Goal: Transaction & Acquisition: Obtain resource

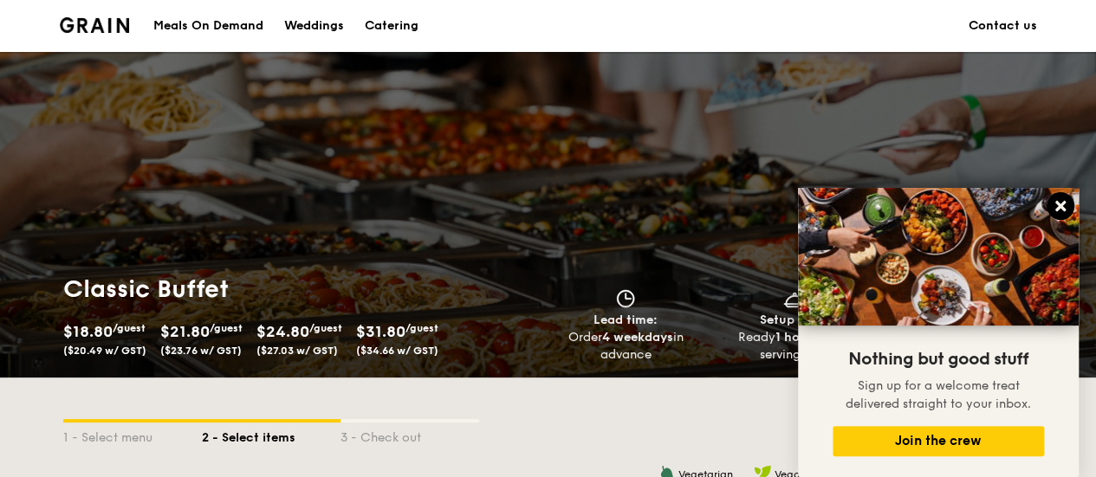
click at [1065, 210] on icon at bounding box center [1060, 206] width 10 height 10
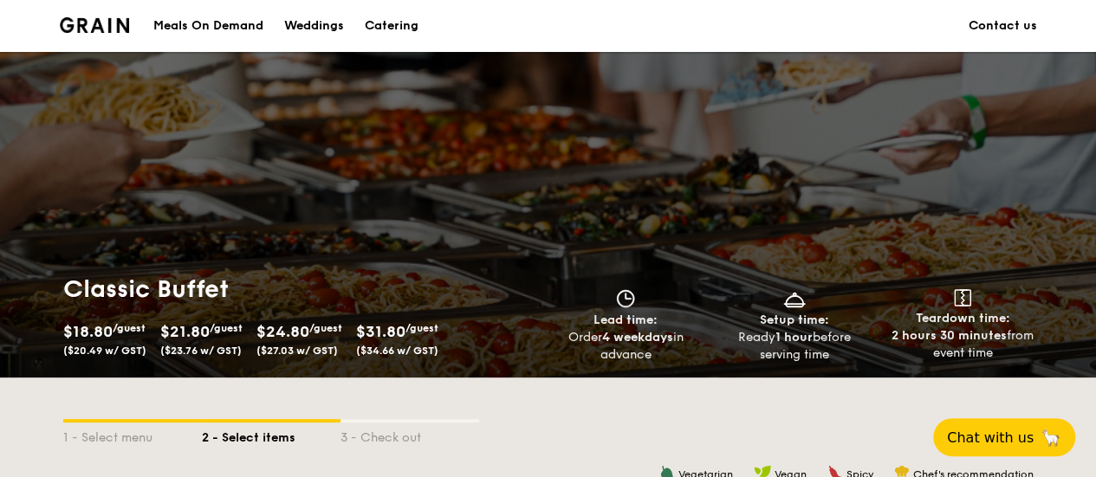
click at [393, 32] on div "Catering" at bounding box center [392, 26] width 54 height 52
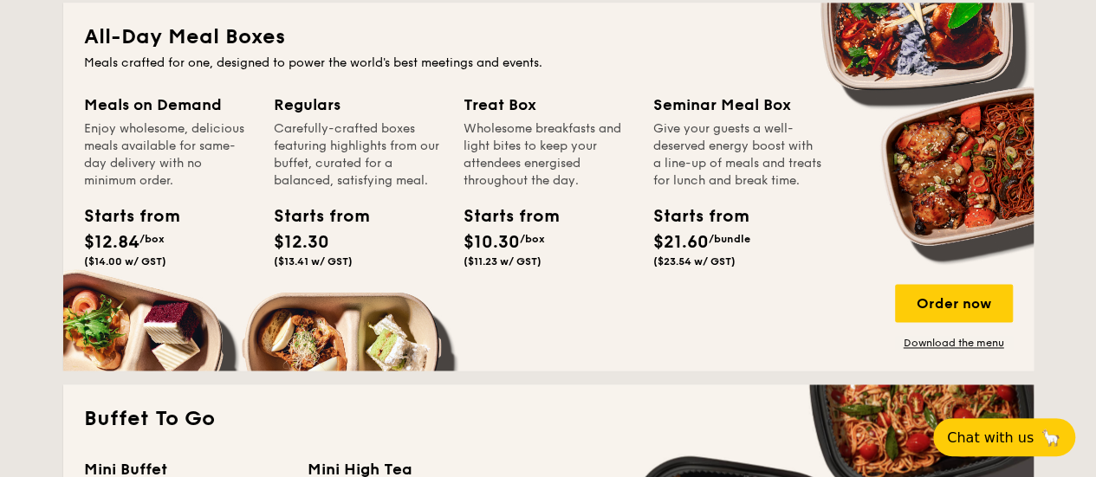
scroll to position [1126, 0]
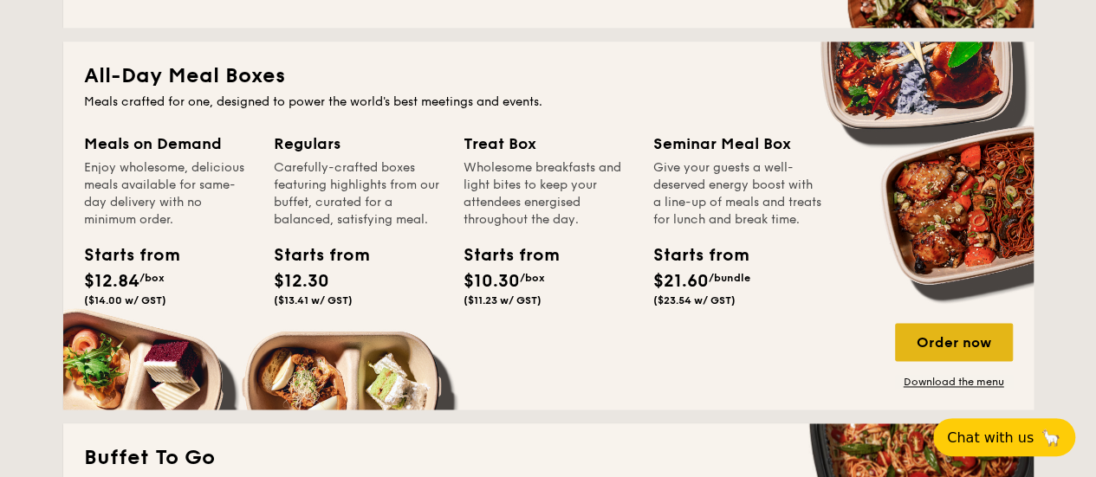
click at [929, 343] on div "Order now" at bounding box center [954, 342] width 118 height 38
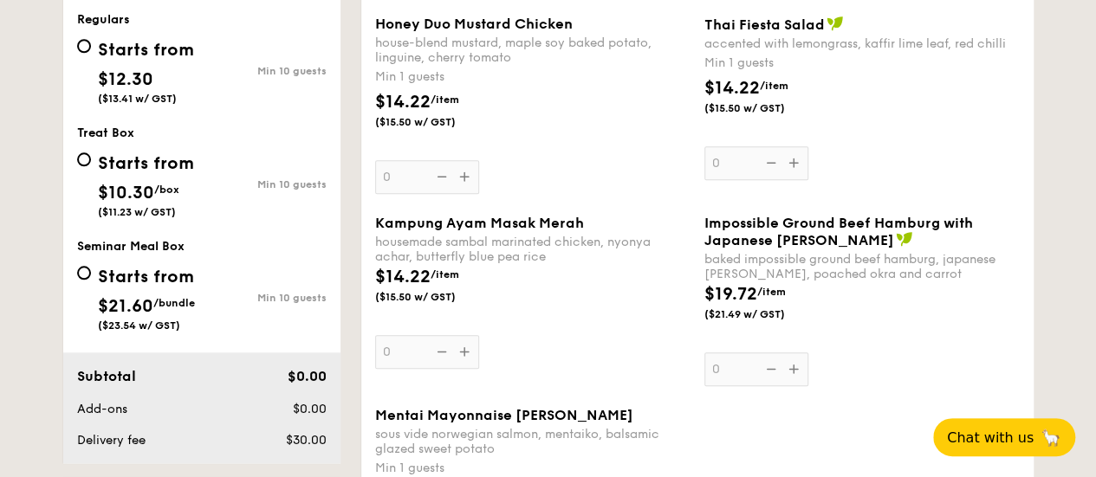
scroll to position [953, 0]
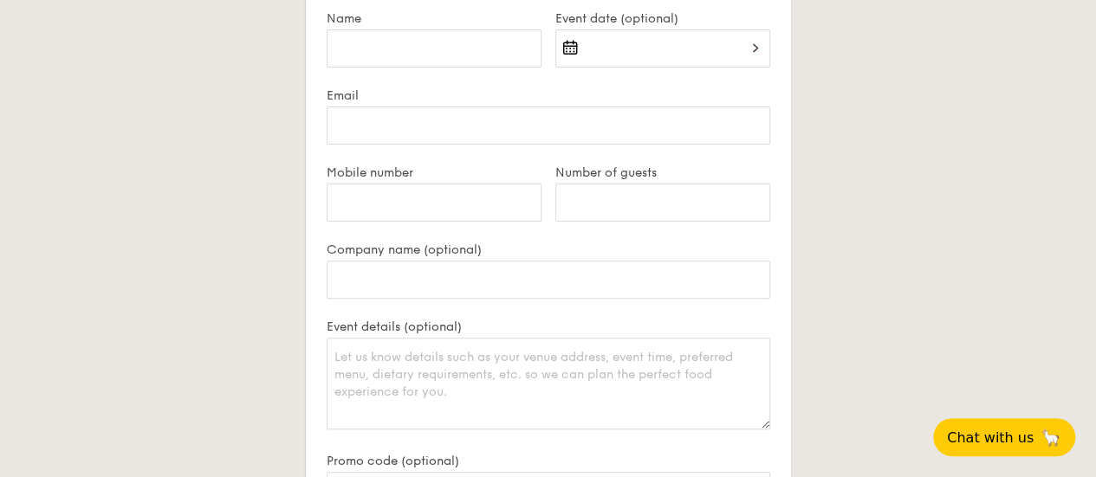
scroll to position [3886, 0]
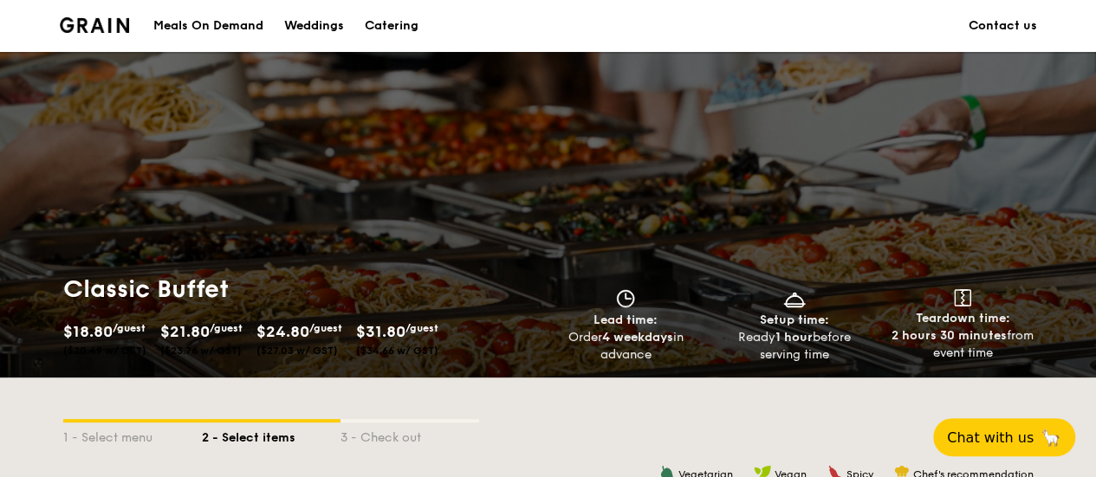
click at [206, 18] on div "Meals On Demand" at bounding box center [208, 26] width 110 height 52
click at [392, 23] on div "Catering" at bounding box center [392, 26] width 54 height 52
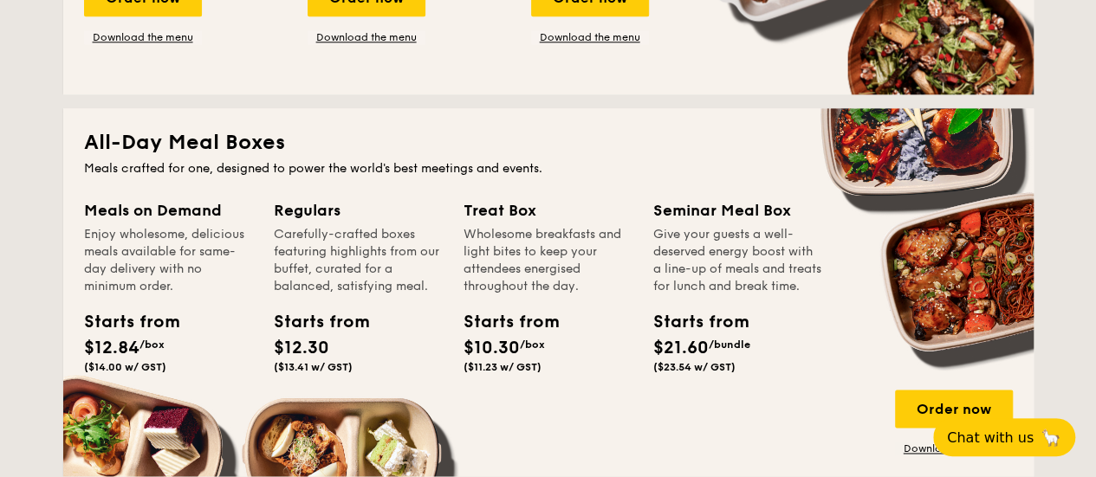
scroll to position [1126, 0]
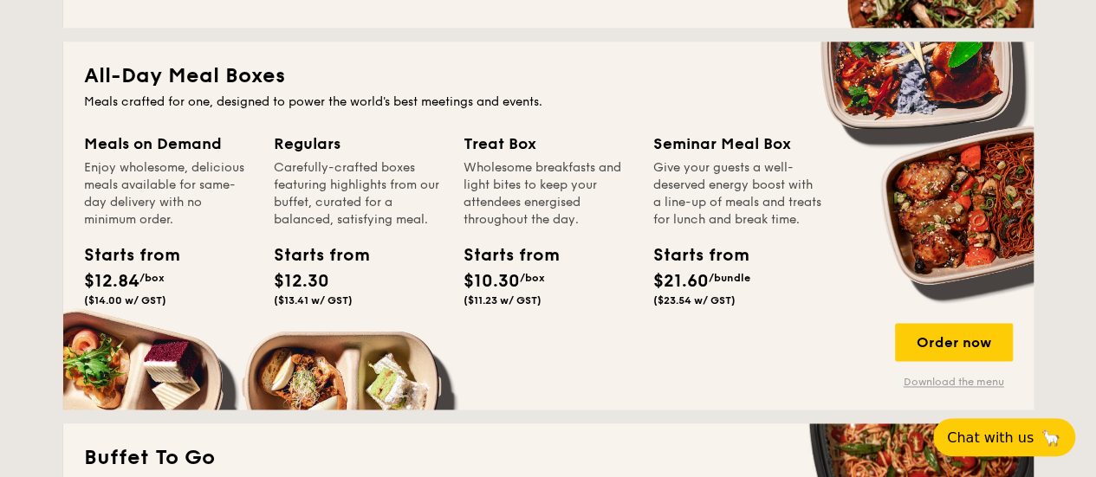
click at [984, 382] on link "Download the menu" at bounding box center [954, 382] width 118 height 14
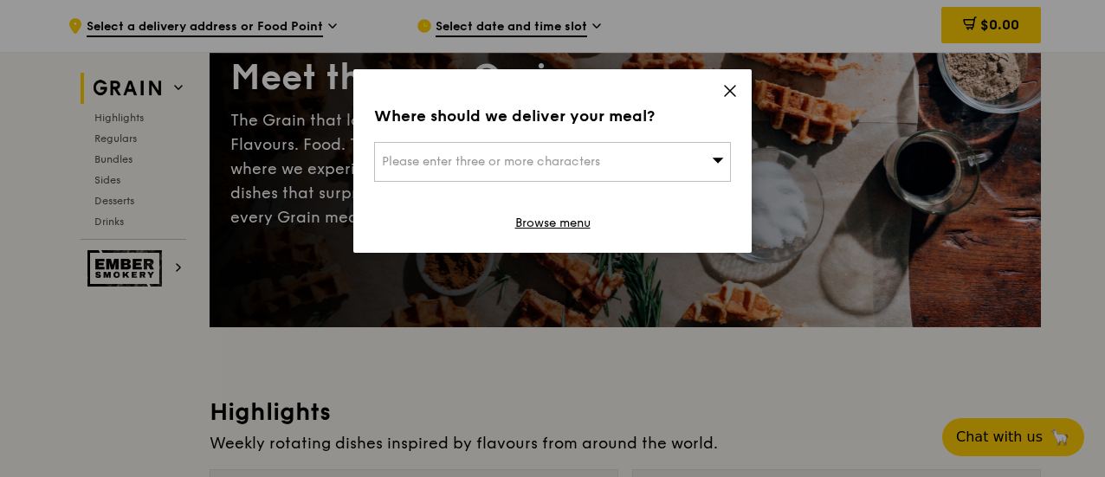
scroll to position [173, 0]
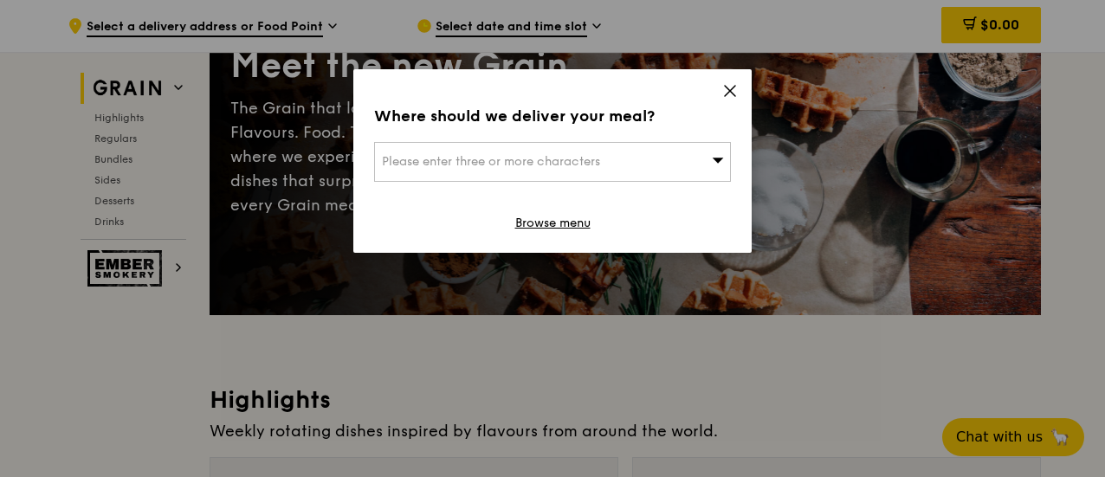
click at [733, 95] on icon at bounding box center [730, 91] width 16 height 16
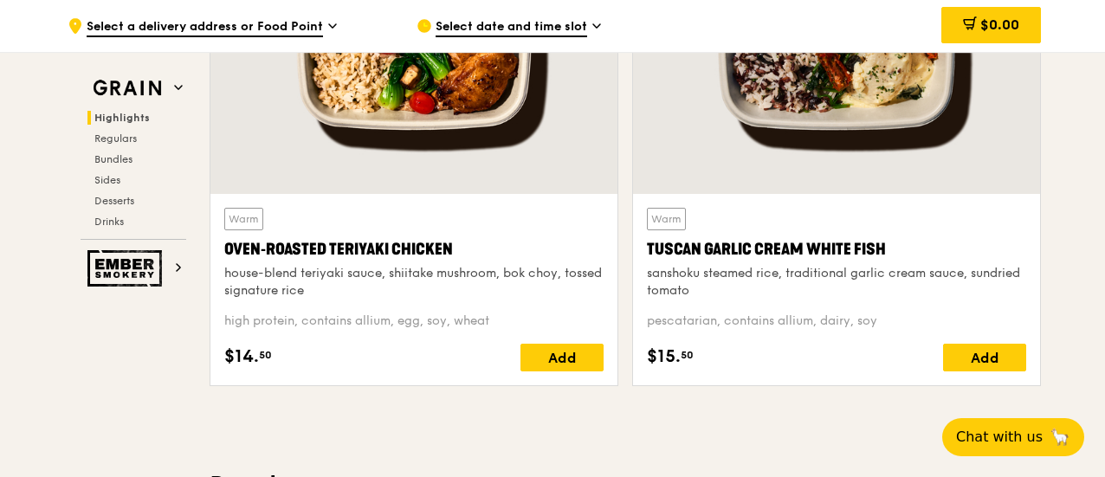
scroll to position [580, 0]
